Goal: Task Accomplishment & Management: Manage account settings

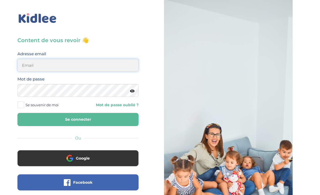
type input "[EMAIL_ADDRESS][DOMAIN_NAME]"
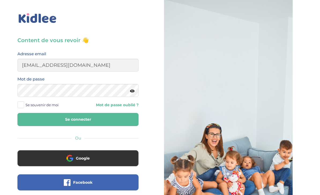
click at [78, 119] on button "Se connecter" at bounding box center [77, 119] width 121 height 13
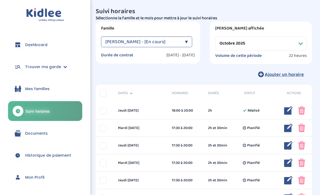
select select "octobre 2025"
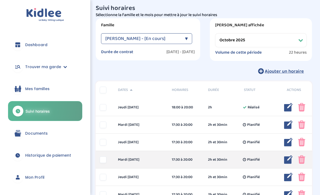
scroll to position [3, 0]
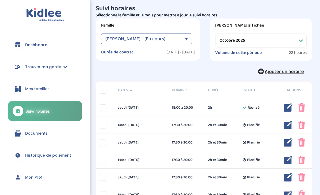
click at [285, 72] on span "Ajouter un horaire" at bounding box center [284, 72] width 39 height 8
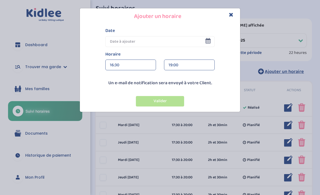
click at [131, 42] on input "text" at bounding box center [159, 41] width 109 height 11
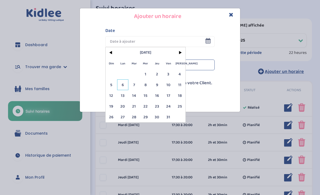
click at [123, 87] on span "6" at bounding box center [123, 84] width 12 height 11
type input "06 Oct 2025"
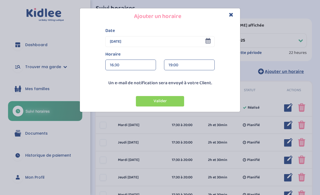
click at [127, 63] on div "16:30" at bounding box center [131, 65] width 42 height 11
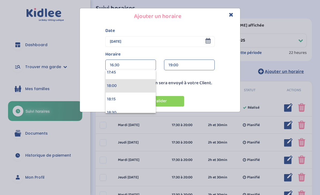
click at [117, 83] on div "18:00" at bounding box center [131, 85] width 50 height 13
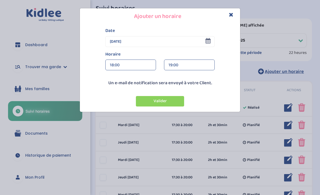
click at [177, 68] on div "19:00" at bounding box center [190, 65] width 42 height 11
click at [176, 86] on div "20:00 (2h)" at bounding box center [189, 82] width 50 height 13
click at [160, 102] on button "Valider" at bounding box center [160, 101] width 48 height 10
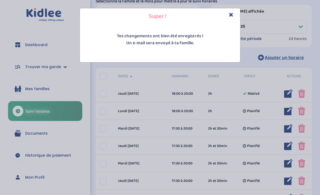
scroll to position [16, 0]
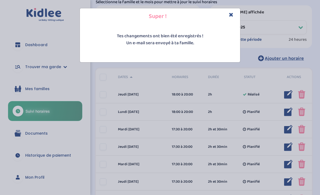
click at [232, 17] on icon "Close" at bounding box center [231, 15] width 5 height 6
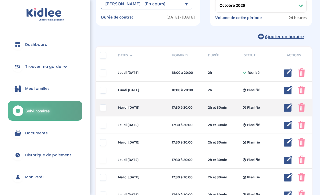
scroll to position [38, 0]
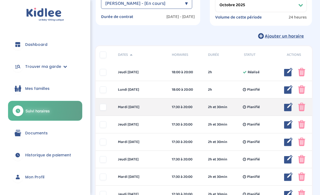
click at [302, 108] on img at bounding box center [301, 107] width 7 height 9
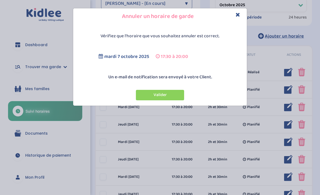
click at [159, 95] on button "Valider" at bounding box center [160, 95] width 48 height 10
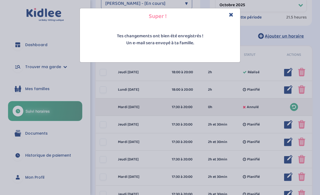
click at [232, 14] on icon "Close" at bounding box center [231, 15] width 5 height 6
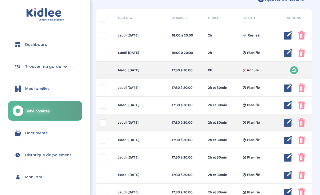
scroll to position [75, 0]
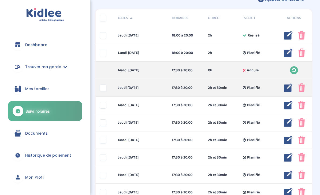
click at [288, 88] on img at bounding box center [288, 87] width 9 height 9
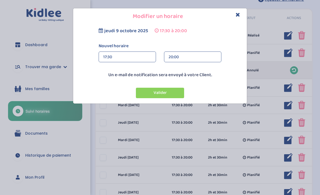
click at [130, 59] on div "17:30" at bounding box center [127, 57] width 48 height 11
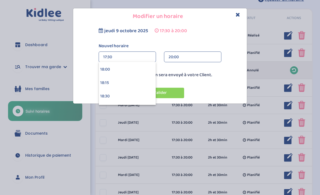
scroll to position [965, 0]
click at [114, 72] on div "18:00" at bounding box center [127, 69] width 57 height 13
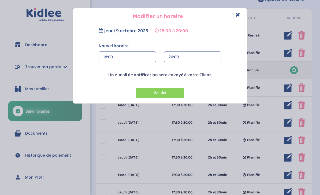
click at [162, 92] on button "Valider" at bounding box center [160, 93] width 48 height 10
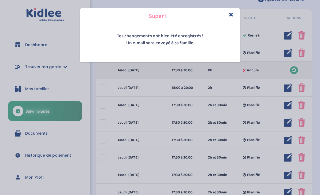
click at [233, 16] on icon "Close" at bounding box center [231, 15] width 5 height 6
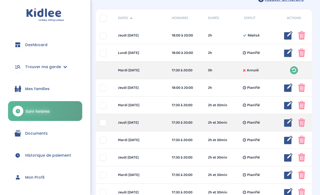
click at [289, 121] on img at bounding box center [288, 122] width 9 height 9
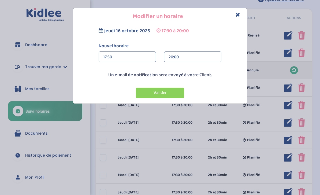
click at [131, 57] on div "17:30" at bounding box center [127, 57] width 48 height 11
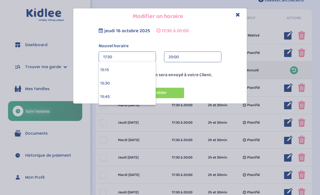
scroll to position [812, 0]
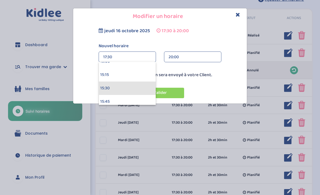
click at [111, 86] on div "15:30" at bounding box center [127, 88] width 57 height 13
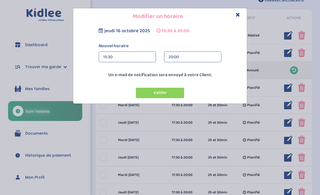
click at [184, 55] on div "20:00" at bounding box center [193, 57] width 48 height 11
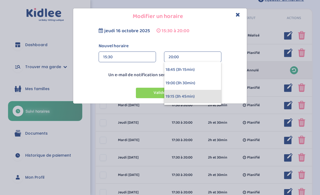
scroll to position [193, 0]
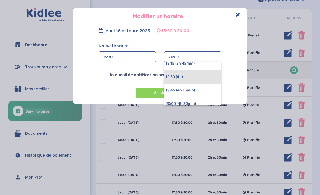
click at [188, 77] on div "19:30 (4h)" at bounding box center [192, 76] width 57 height 13
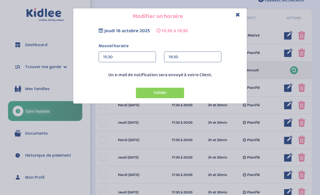
click at [170, 95] on button "Valider" at bounding box center [160, 93] width 48 height 10
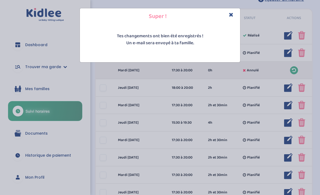
click at [231, 14] on icon "Close" at bounding box center [231, 15] width 5 height 6
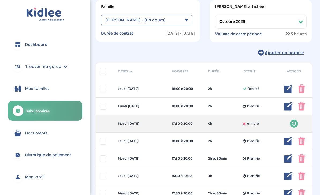
scroll to position [0, 0]
